Goal: Entertainment & Leisure: Consume media (video, audio)

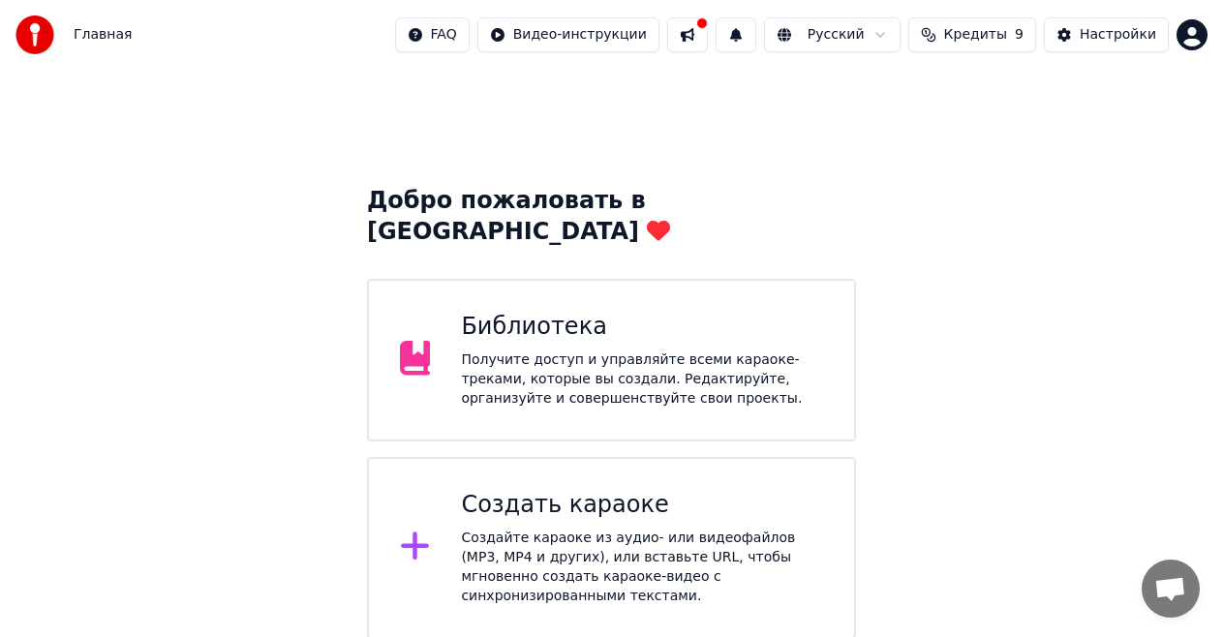
click at [644, 356] on div "Получите доступ и управляйте всеми караоке-треками, которые вы создали. Редакти…" at bounding box center [642, 380] width 362 height 58
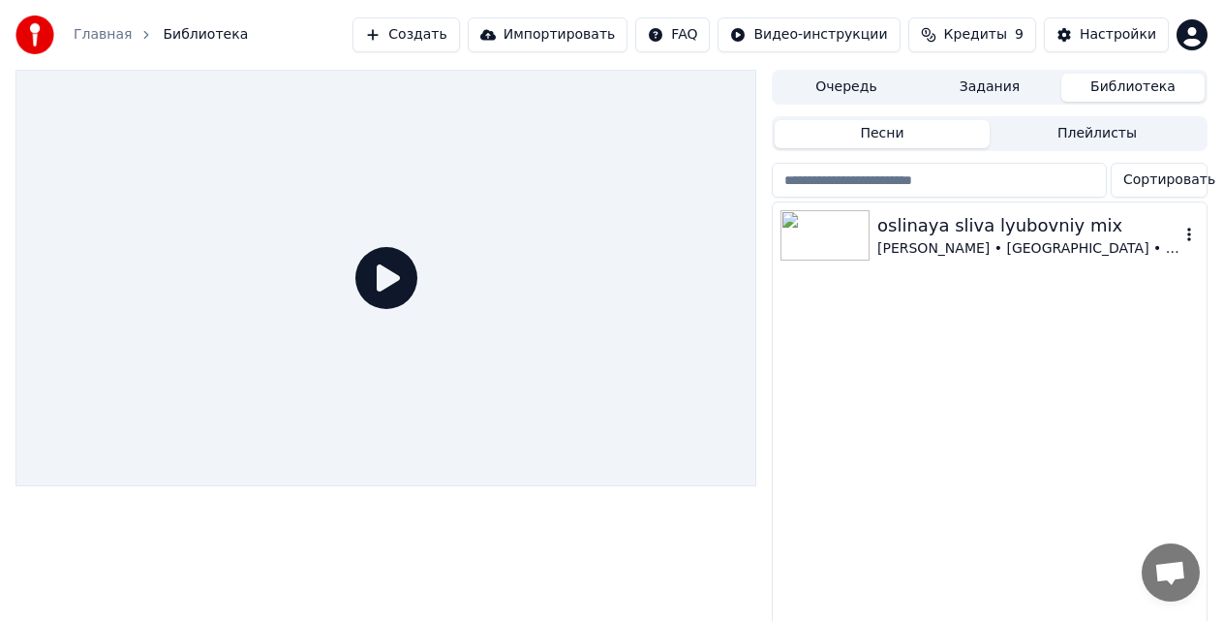
click at [993, 256] on div "[PERSON_NAME] • [GEOGRAPHIC_DATA] • SAYANgg" at bounding box center [1028, 248] width 302 height 19
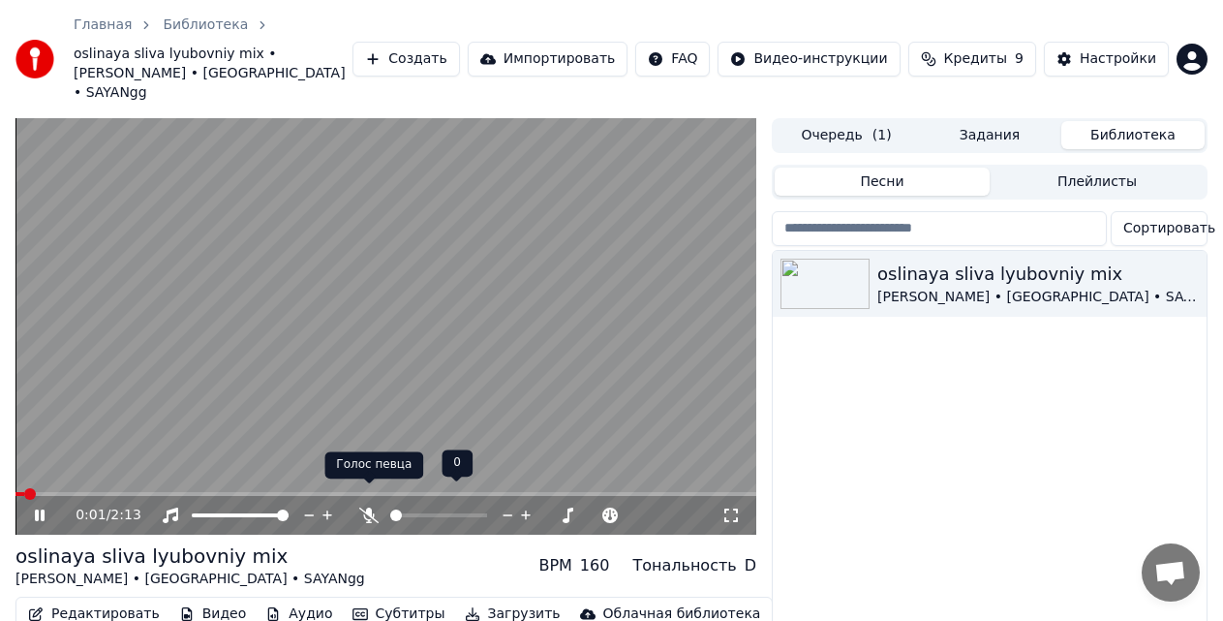
click at [366, 507] on icon at bounding box center [368, 514] width 19 height 15
click at [369, 507] on icon at bounding box center [369, 514] width 11 height 15
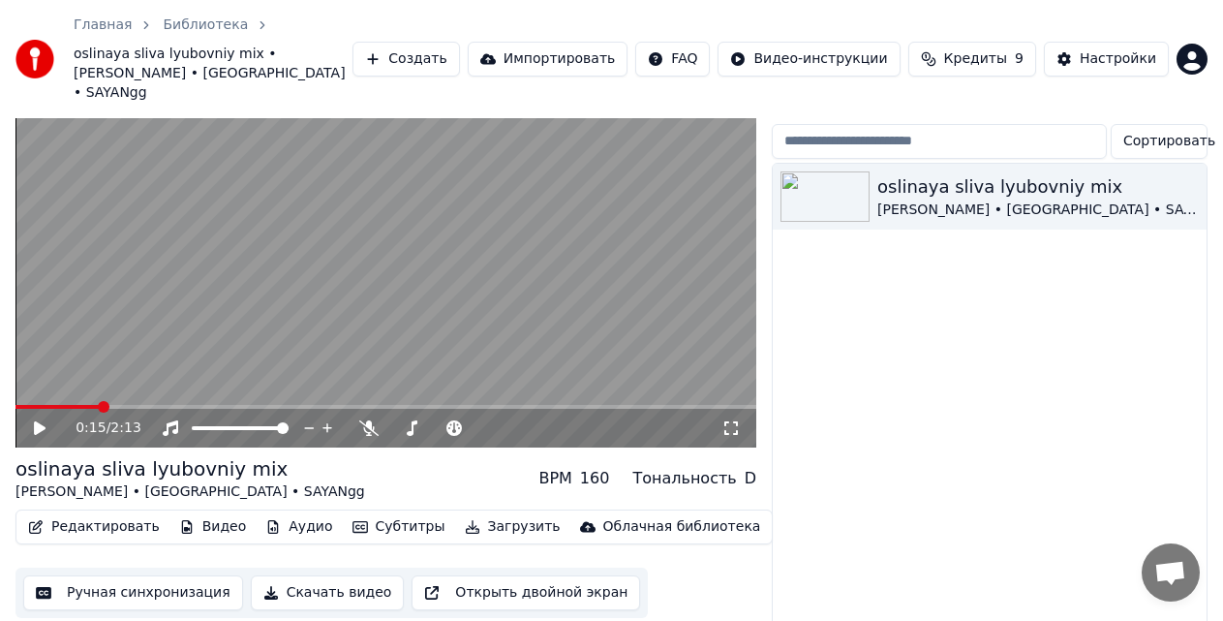
click at [953, 456] on div "oslinaya sliva lyubovniy mix [PERSON_NAME] • [GEOGRAPHIC_DATA] • SAYANgg" at bounding box center [990, 396] width 434 height 464
click at [33, 420] on icon at bounding box center [53, 427] width 45 height 15
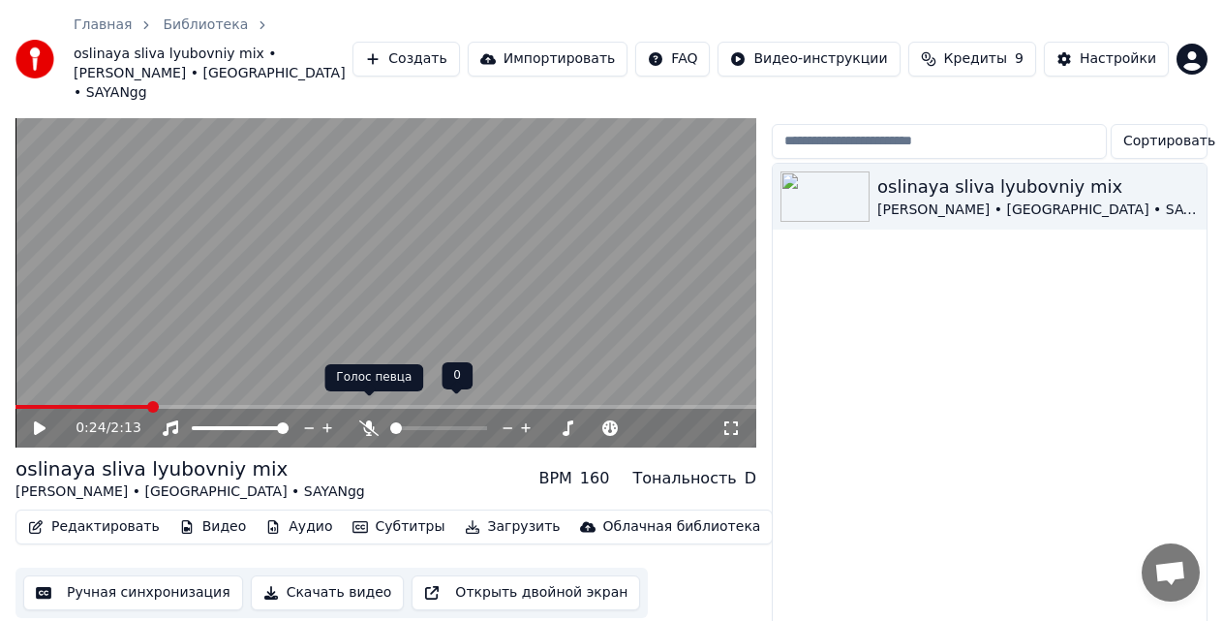
click at [365, 420] on icon at bounding box center [368, 427] width 19 height 15
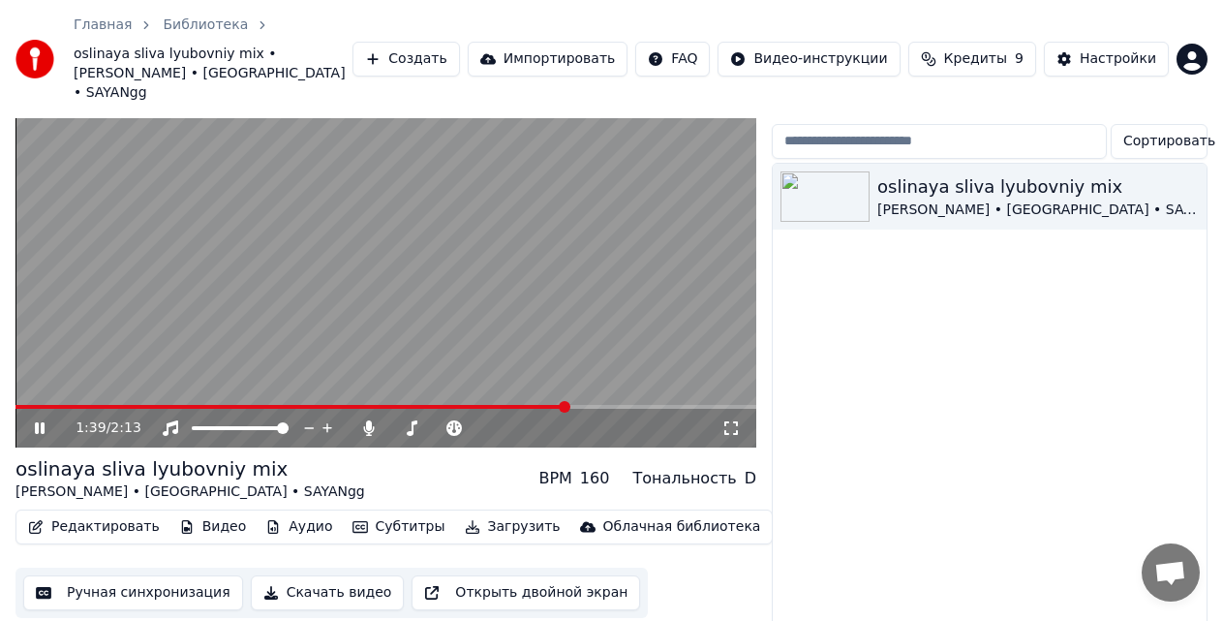
drag, startPoint x: 725, startPoint y: 403, endPoint x: 726, endPoint y: 421, distance: 18.4
click at [725, 420] on icon at bounding box center [730, 427] width 19 height 15
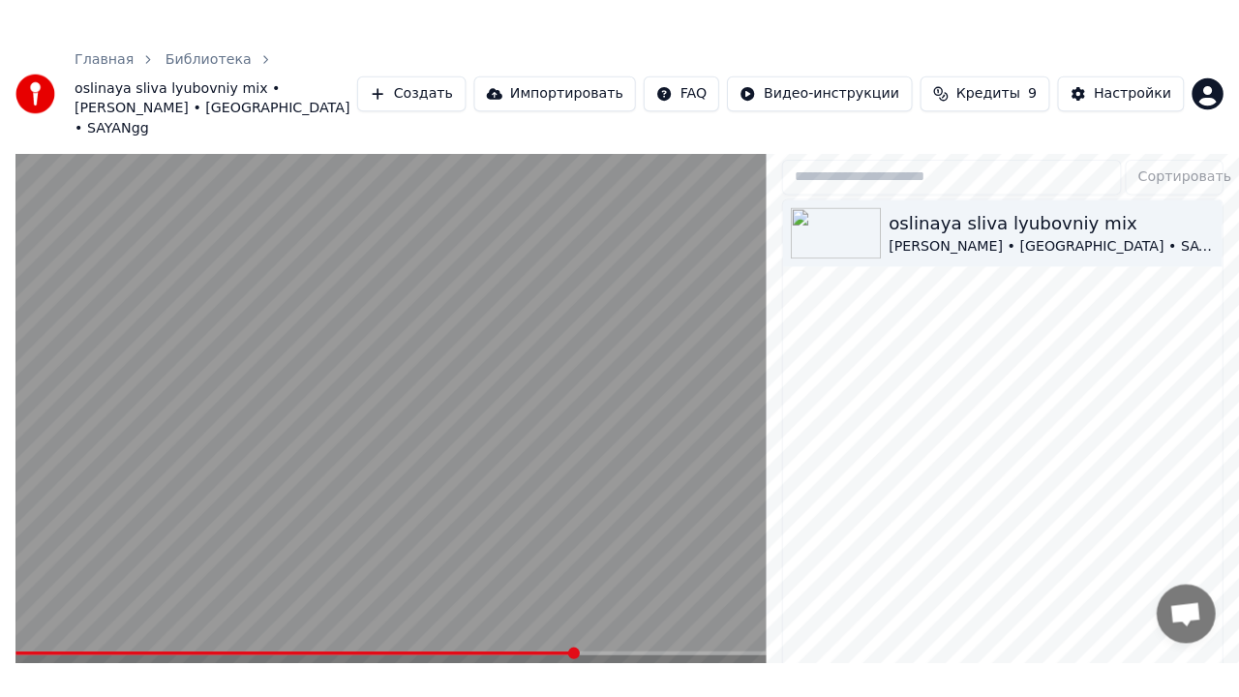
scroll to position [37, 0]
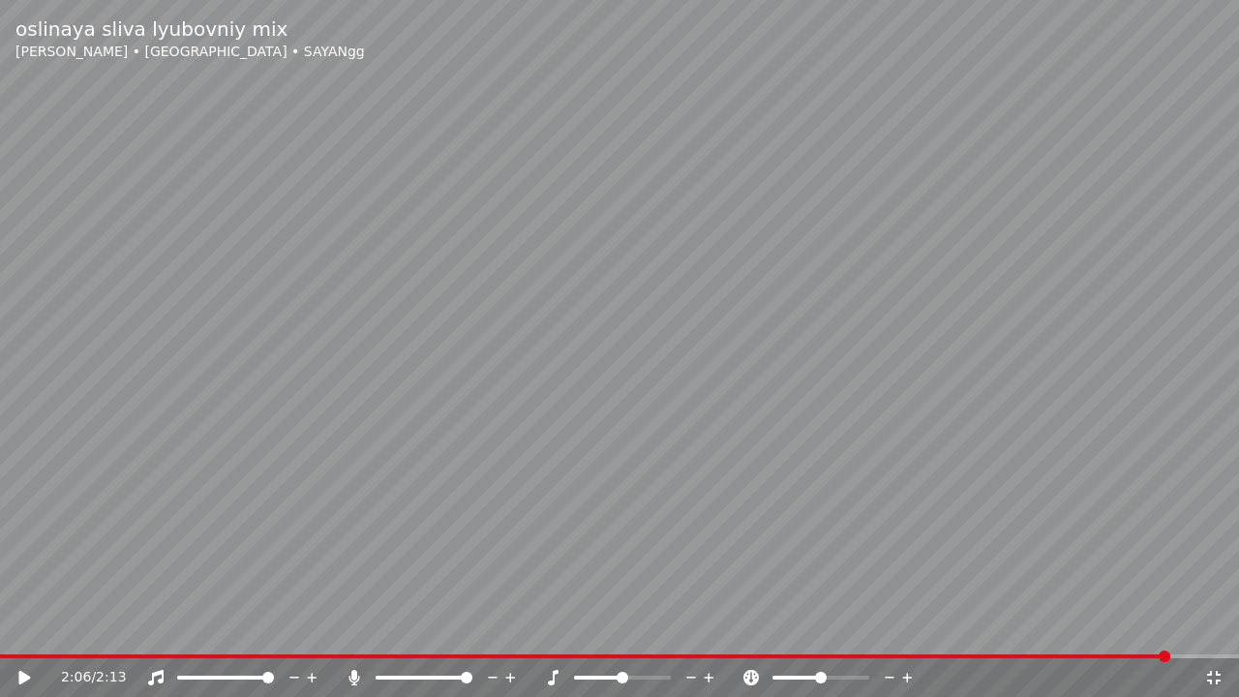
click at [557, 636] on video at bounding box center [619, 348] width 1239 height 697
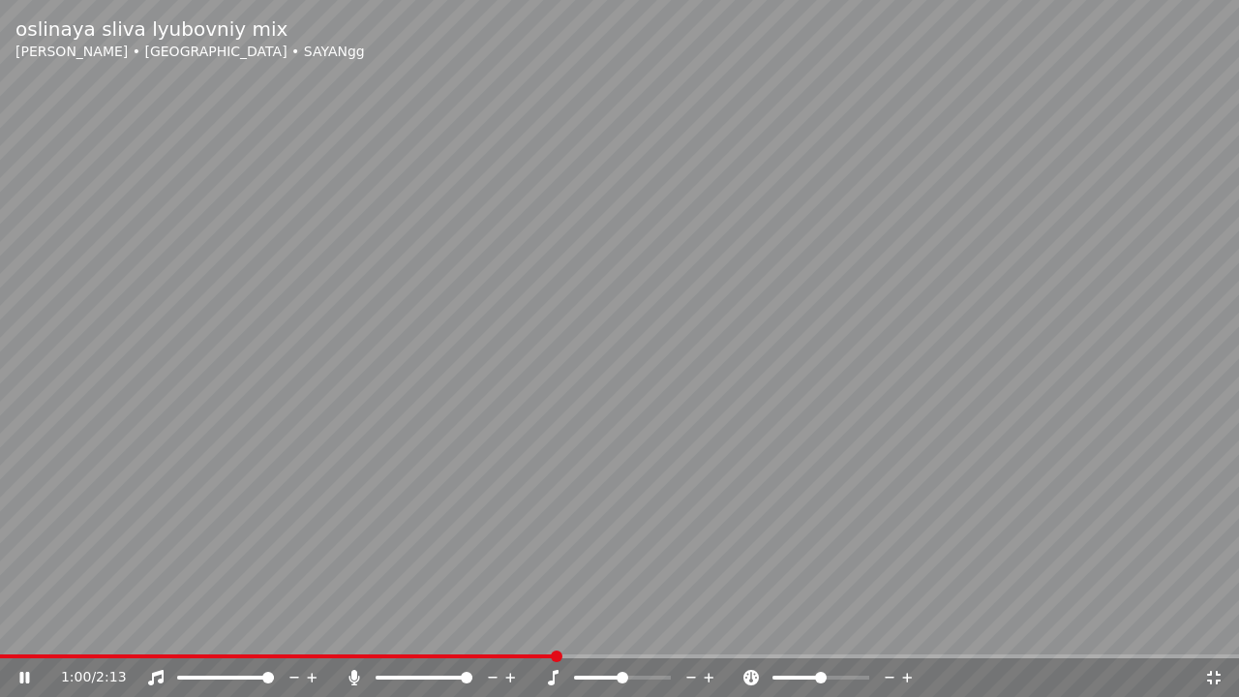
click at [557, 636] on span at bounding box center [278, 657] width 557 height 4
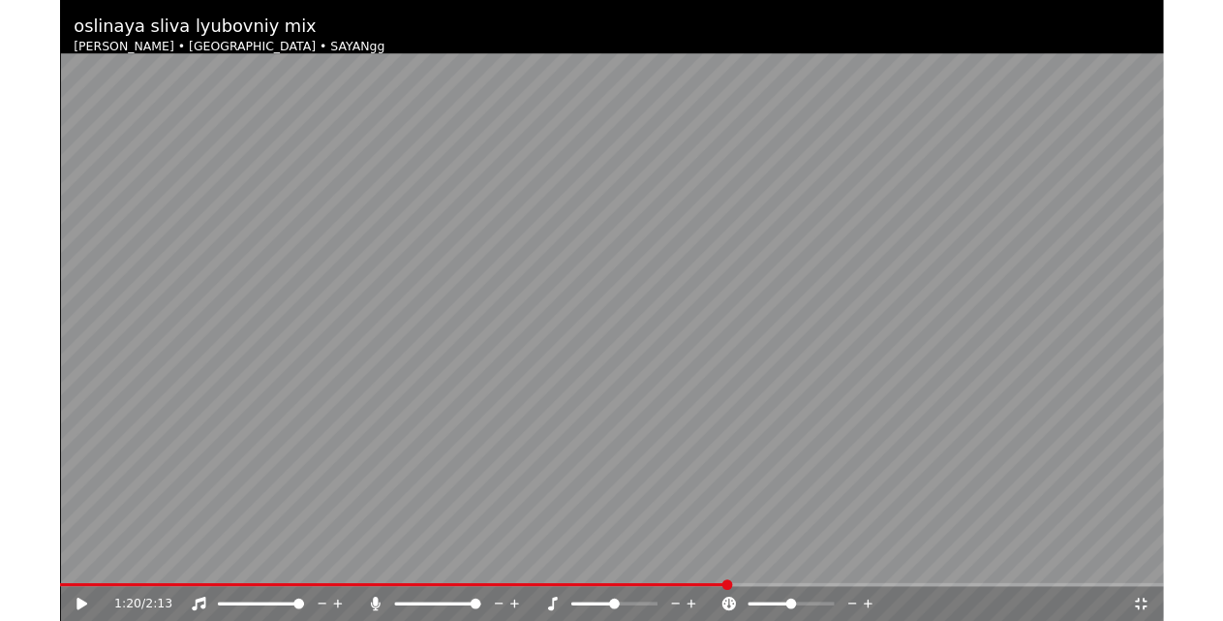
scroll to position [56, 0]
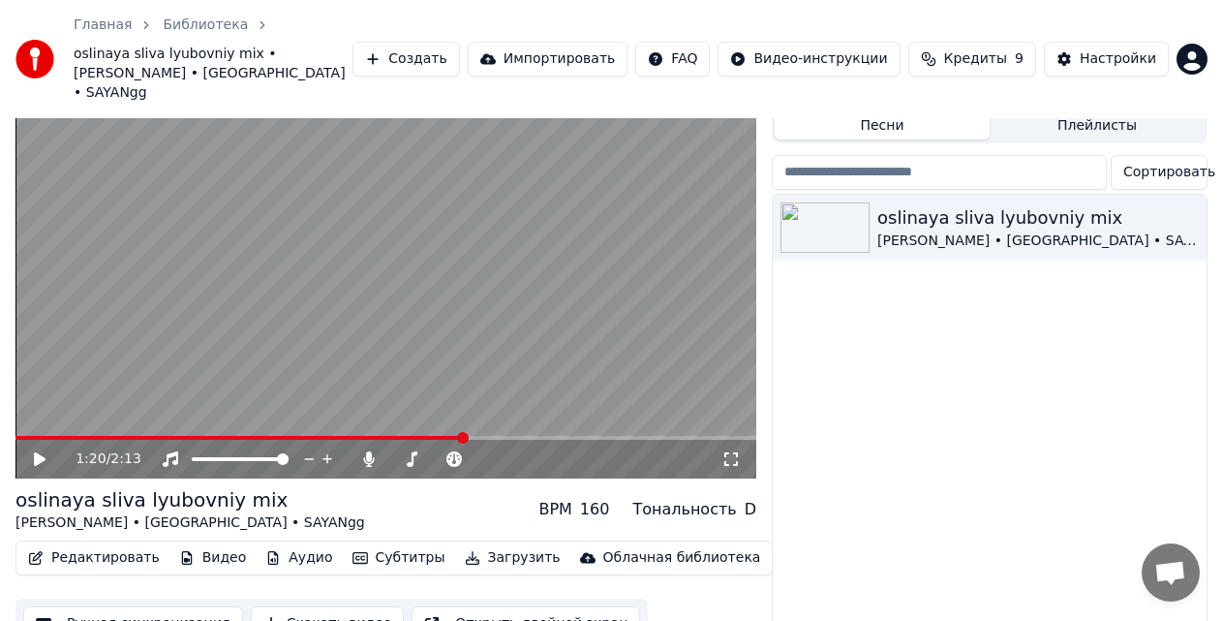
click at [120, 544] on button "Редактировать" at bounding box center [93, 557] width 147 height 27
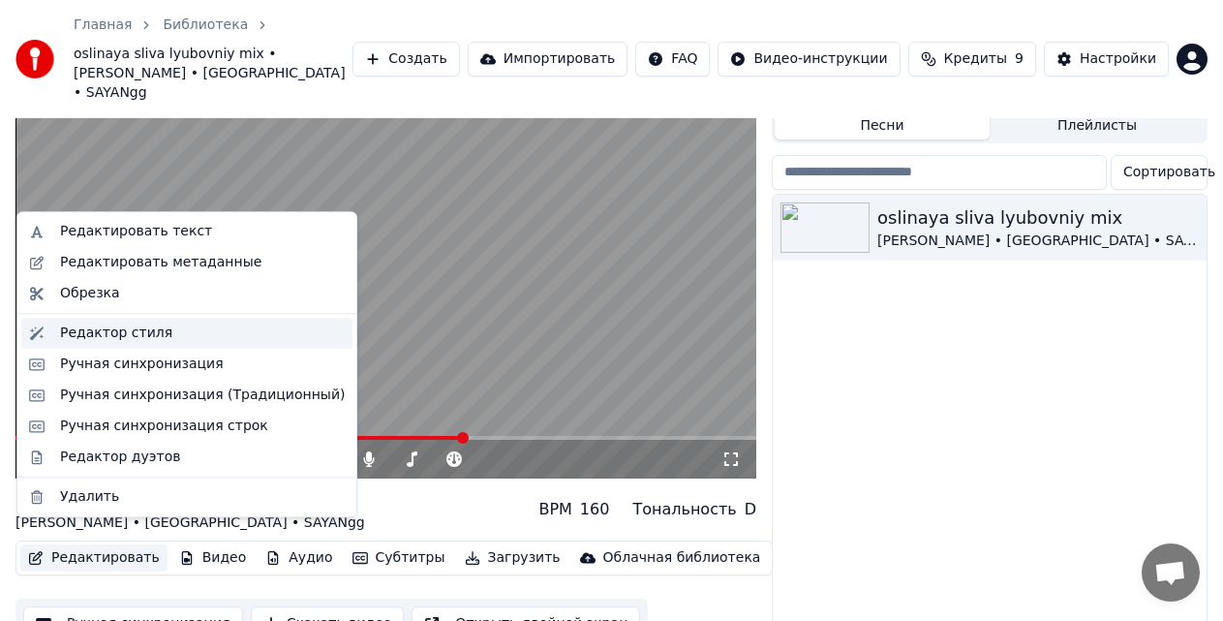
click at [196, 342] on div "Редактор стиля" at bounding box center [202, 332] width 285 height 19
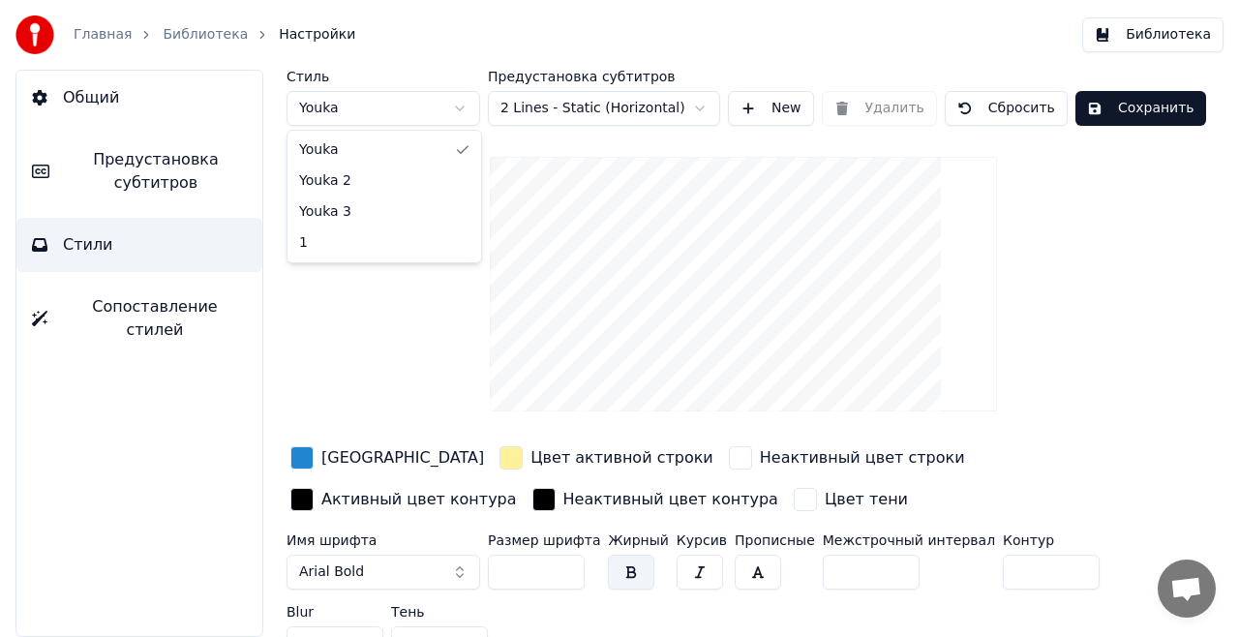
click at [369, 111] on html "Главная Библиотека Настройки Библиотека Общий Предустановка субтитров Стили Соп…" at bounding box center [619, 318] width 1239 height 637
click at [364, 113] on html "Главная Библиотека Настройки Библиотека Общий Предустановка субтитров Стили Соп…" at bounding box center [619, 318] width 1239 height 637
click at [412, 101] on html "Главная Библиотека Настройки Библиотека Общий Предустановка субтитров Стили Соп…" at bounding box center [619, 318] width 1239 height 637
click at [191, 37] on link "Библиотека" at bounding box center [205, 34] width 85 height 19
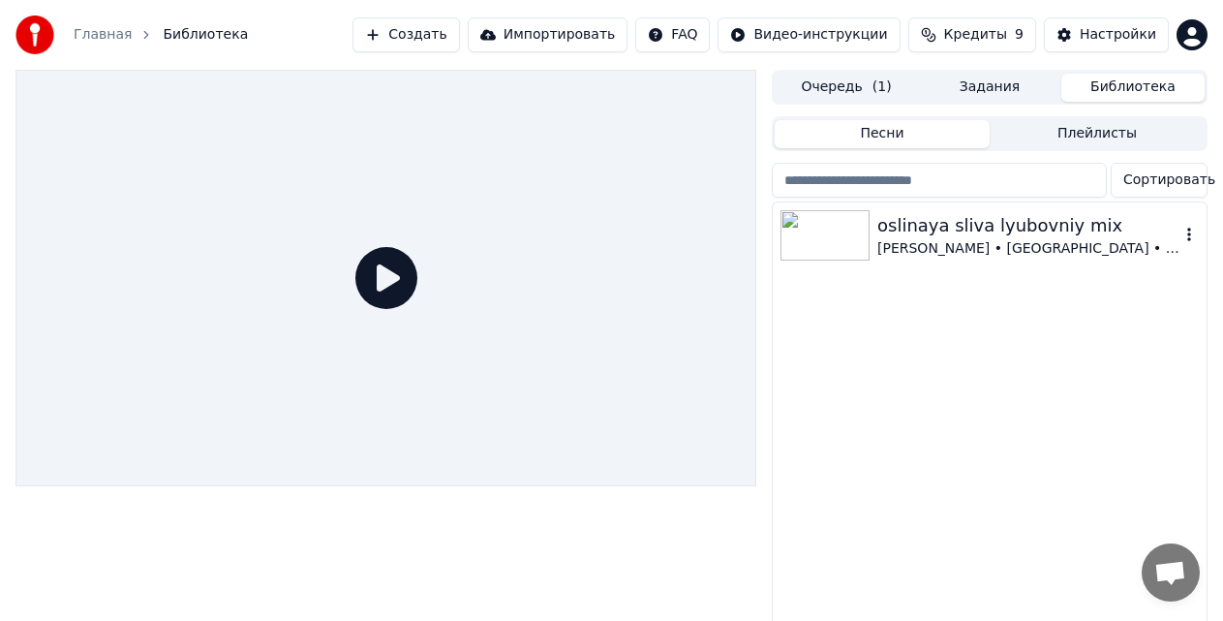
click at [942, 264] on div "oslinaya sliva lyubovniy mix [PERSON_NAME] • [GEOGRAPHIC_DATA] • SAYANgg" at bounding box center [990, 235] width 434 height 66
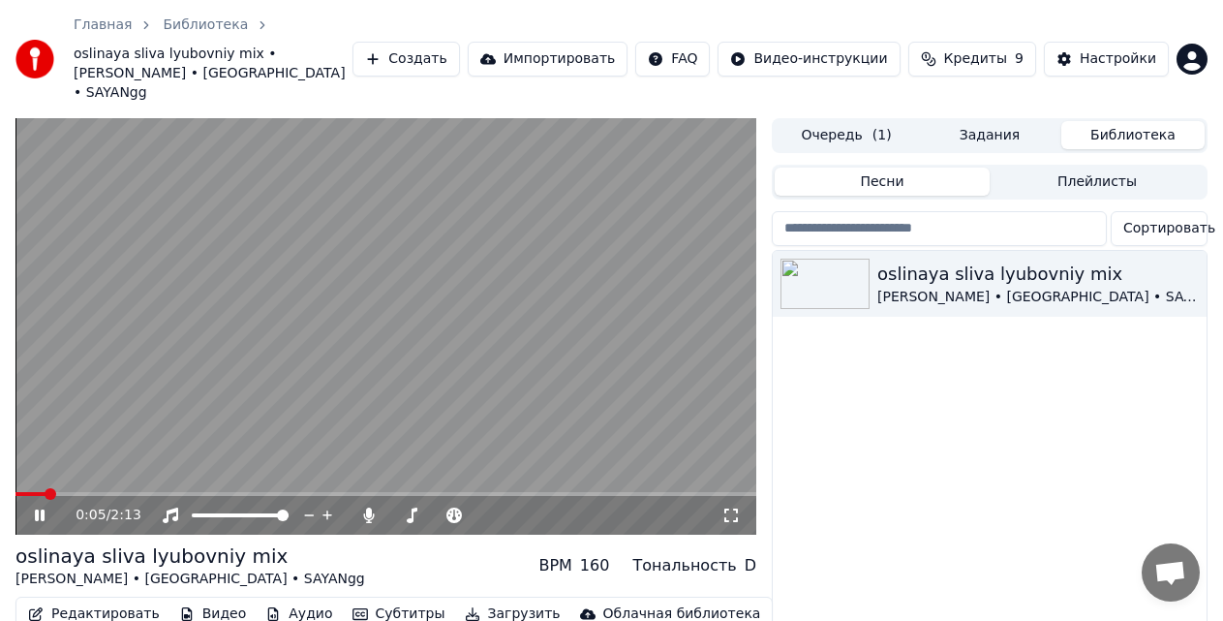
click at [400, 330] on video at bounding box center [385, 326] width 741 height 416
